Goal: Information Seeking & Learning: Learn about a topic

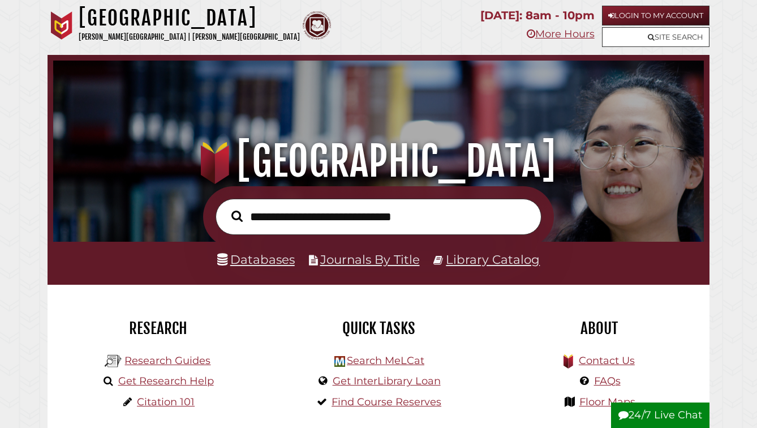
scroll to position [215, 645]
click at [314, 235] on input "text" at bounding box center [378, 216] width 326 height 36
click at [306, 222] on input "text" at bounding box center [378, 216] width 326 height 36
click at [266, 266] on link "Databases" at bounding box center [255, 259] width 77 height 15
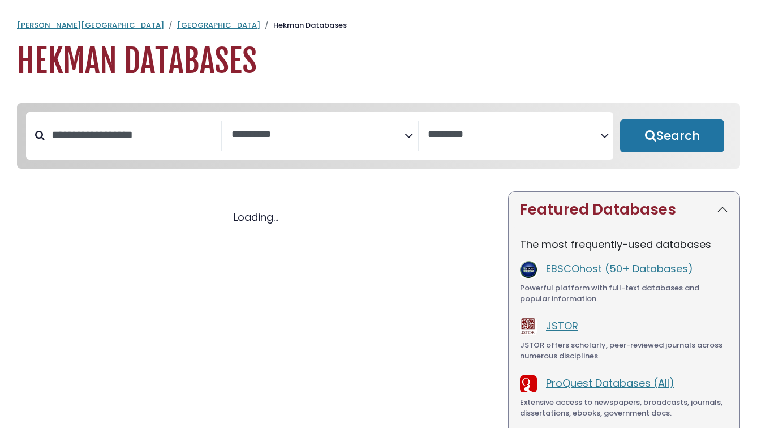
select select "Database Subject Filter"
select select "Database Vendors Filter"
select select "Database Subject Filter"
select select "Database Vendors Filter"
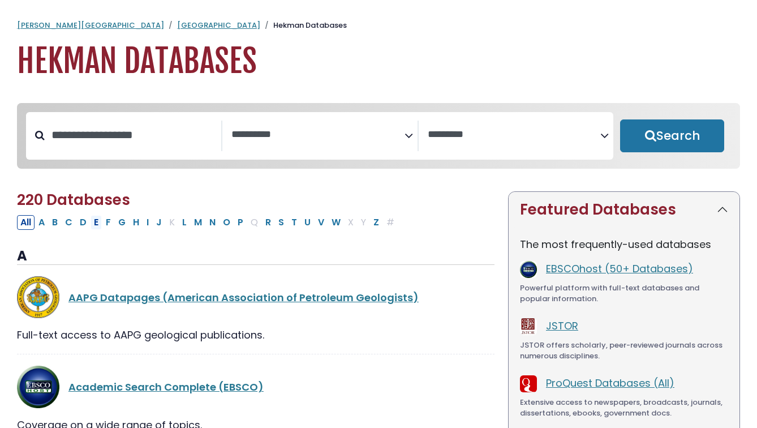
click at [102, 230] on button "E" at bounding box center [95, 222] width 11 height 15
select select "Database Subject Filter"
select select "Database Vendors Filter"
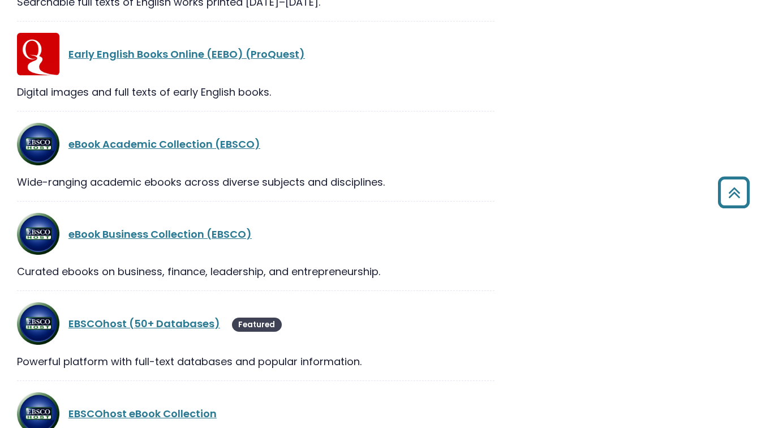
scroll to position [805, 0]
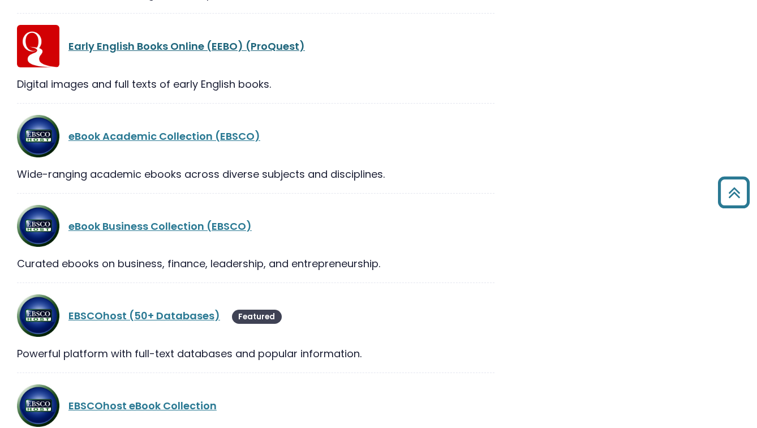
click at [170, 53] on link "Early English Books Online (EEBO) (ProQuest)" at bounding box center [186, 46] width 236 height 14
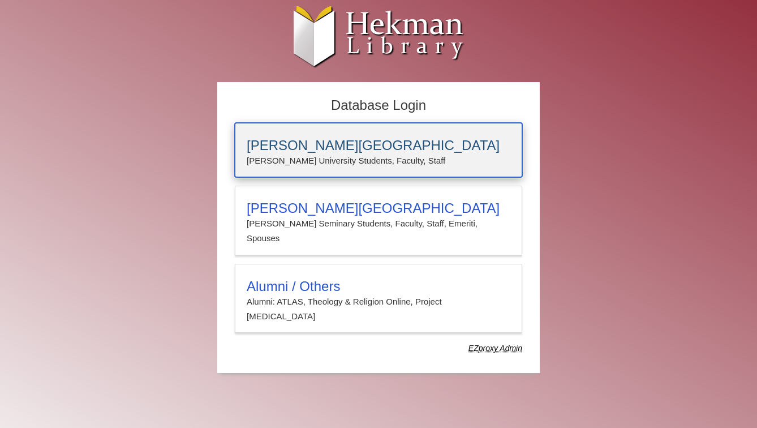
click at [323, 146] on h3 "[PERSON_NAME][GEOGRAPHIC_DATA]" at bounding box center [379, 145] width 264 height 16
